Goal: Transaction & Acquisition: Purchase product/service

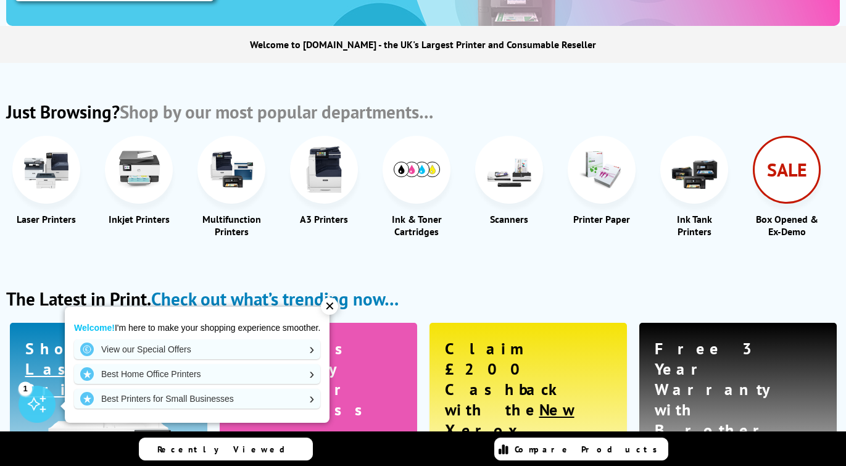
click at [137, 171] on img at bounding box center [139, 169] width 46 height 46
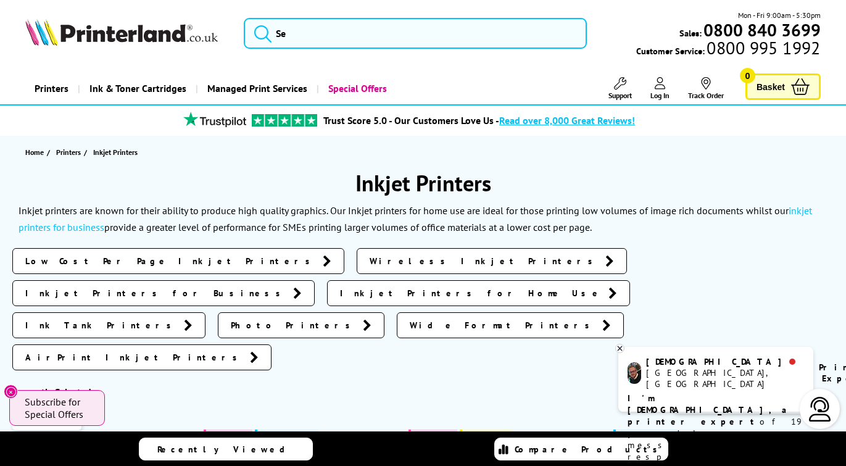
click at [117, 265] on span "Low Cost Per Page Inkjet Printers" at bounding box center [170, 261] width 291 height 12
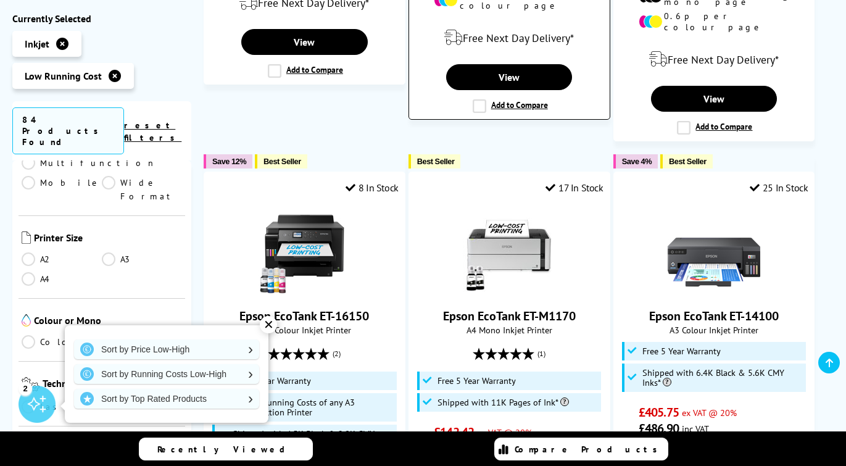
scroll to position [1789, 0]
